Goal: Check status: Check status

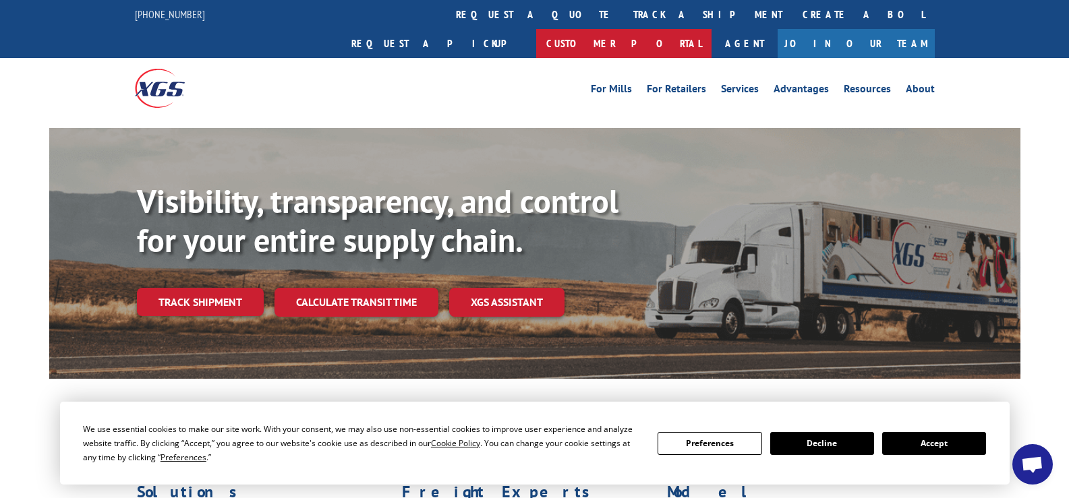
click at [712, 29] on link "Customer Portal" at bounding box center [623, 43] width 175 height 29
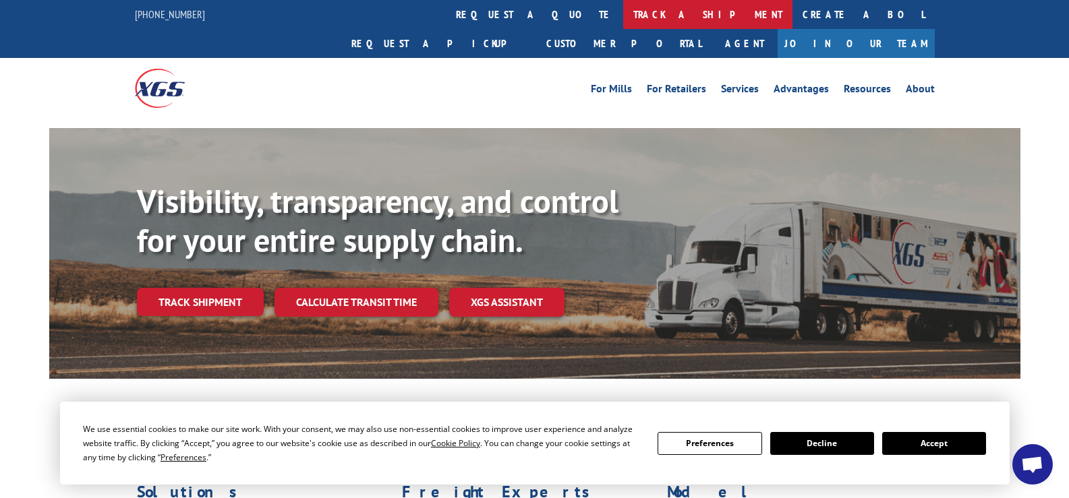
click at [623, 15] on link "track a shipment" at bounding box center [707, 14] width 169 height 29
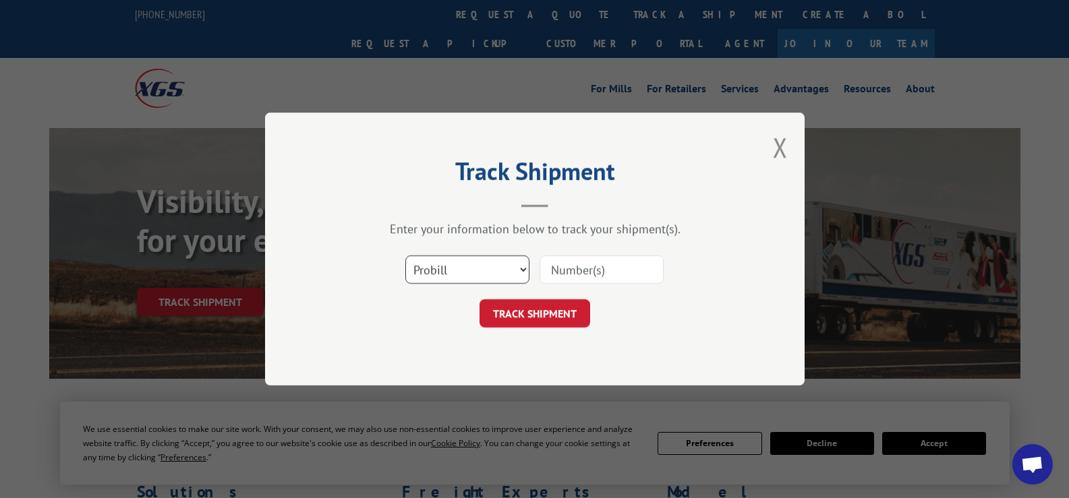
click at [521, 270] on select "Select category... Probill BOL PO" at bounding box center [467, 270] width 124 height 28
select select "bol"
click at [405, 256] on select "Select category... Probill BOL PO" at bounding box center [467, 270] width 124 height 28
click at [589, 267] on input at bounding box center [602, 270] width 124 height 28
type input "5620433"
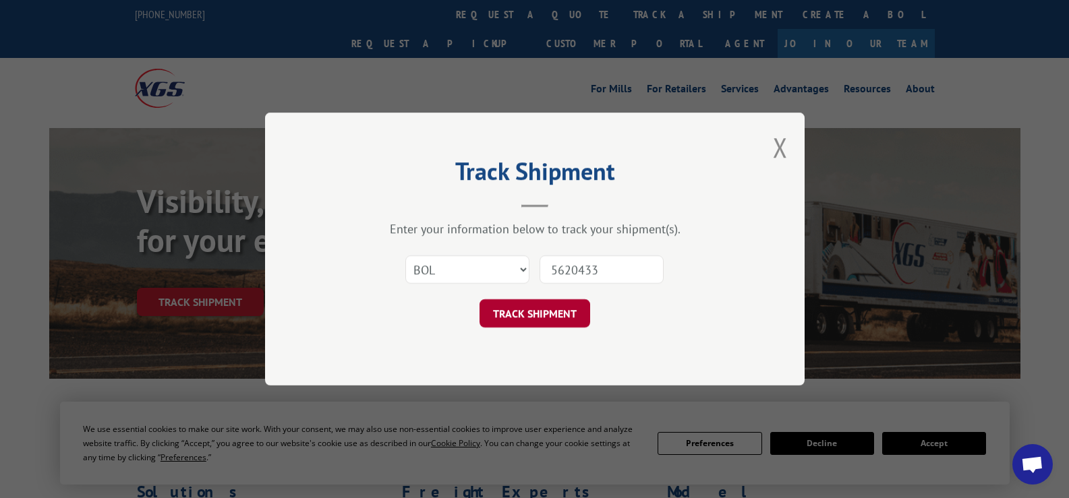
click at [557, 313] on button "TRACK SHIPMENT" at bounding box center [535, 313] width 111 height 28
